Goal: Information Seeking & Learning: Learn about a topic

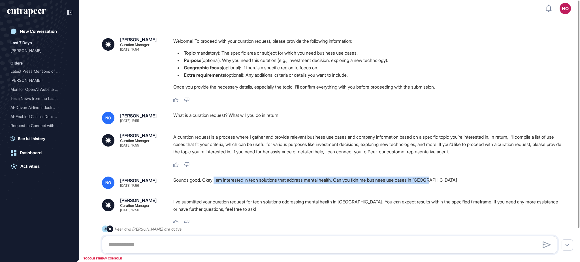
drag, startPoint x: 216, startPoint y: 180, endPoint x: 478, endPoint y: 191, distance: 262.9
click at [478, 191] on div "Curie Curation Manager May 07, 2025 17:54 Welcome! To proceed with your curatio…" at bounding box center [329, 151] width 501 height 268
copy div "I am interested in tech solutions that address mental health. Can you fidn me b…"
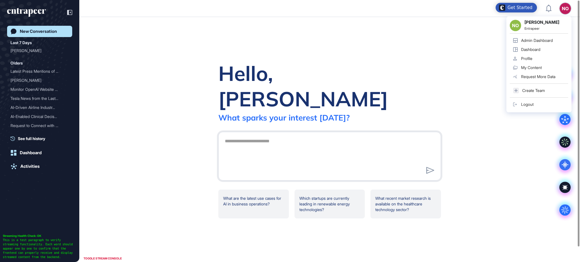
click at [544, 39] on div "Admin Dashboard" at bounding box center [537, 40] width 32 height 5
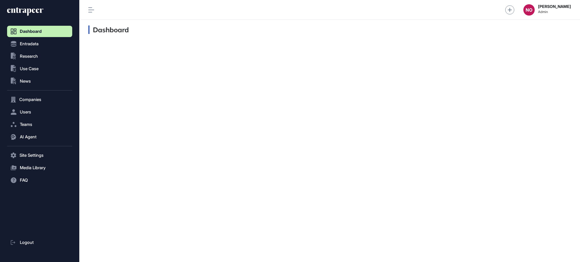
scroll to position [0, 0]
click at [28, 43] on span "Entradata" at bounding box center [29, 44] width 19 height 5
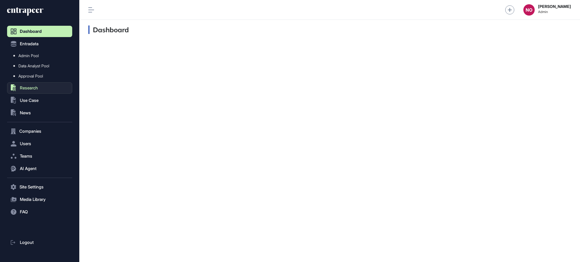
click at [32, 86] on span "Research" at bounding box center [29, 88] width 18 height 5
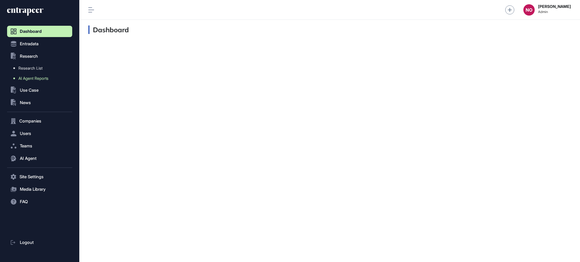
click at [43, 78] on span "AI Agent Reports" at bounding box center [33, 78] width 30 height 5
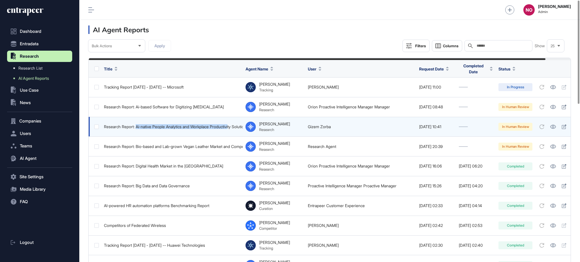
drag, startPoint x: 138, startPoint y: 124, endPoint x: 246, endPoint y: 124, distance: 108.2
click at [239, 127] on td "Research Report: Ai-native People Analytics and Workplace Productivity Solutions" at bounding box center [172, 127] width 142 height 20
click at [556, 125] on icon at bounding box center [553, 127] width 6 height 4
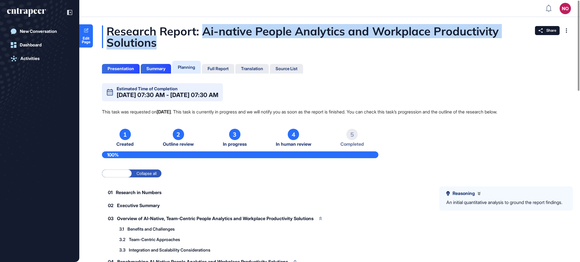
drag, startPoint x: 204, startPoint y: 31, endPoint x: 237, endPoint y: 44, distance: 34.9
click at [237, 44] on div "Research Report: Ai-native People Analytics and Workplace Productivity Solutions" at bounding box center [330, 37] width 456 height 23
copy div "Ai-native People Analytics and Workplace Productivity Solutions"
